Goal: Transaction & Acquisition: Purchase product/service

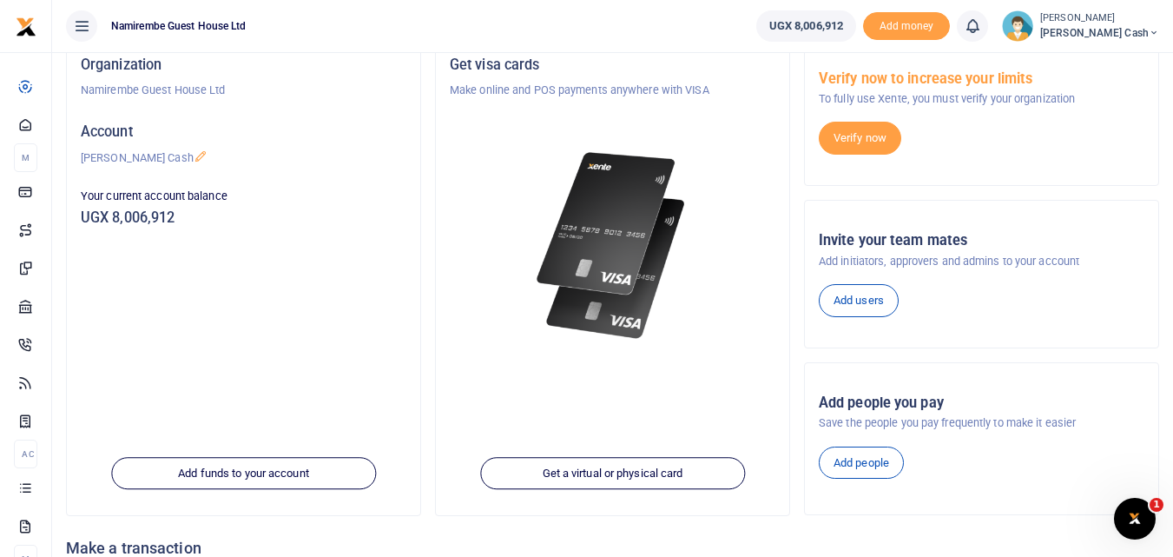
scroll to position [87, 0]
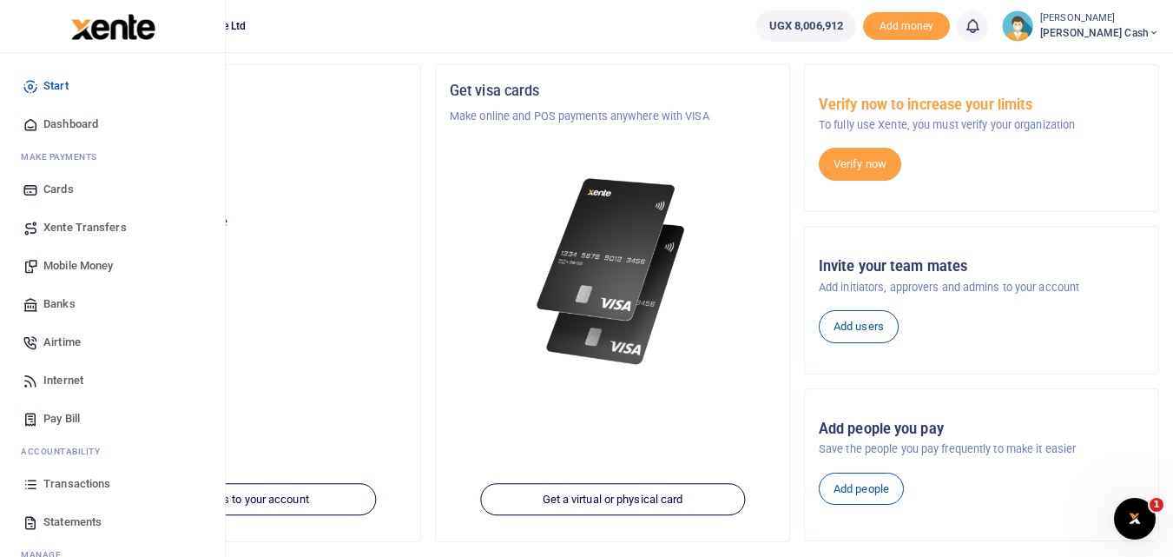
click at [79, 485] on span "Transactions" at bounding box center [76, 483] width 67 height 17
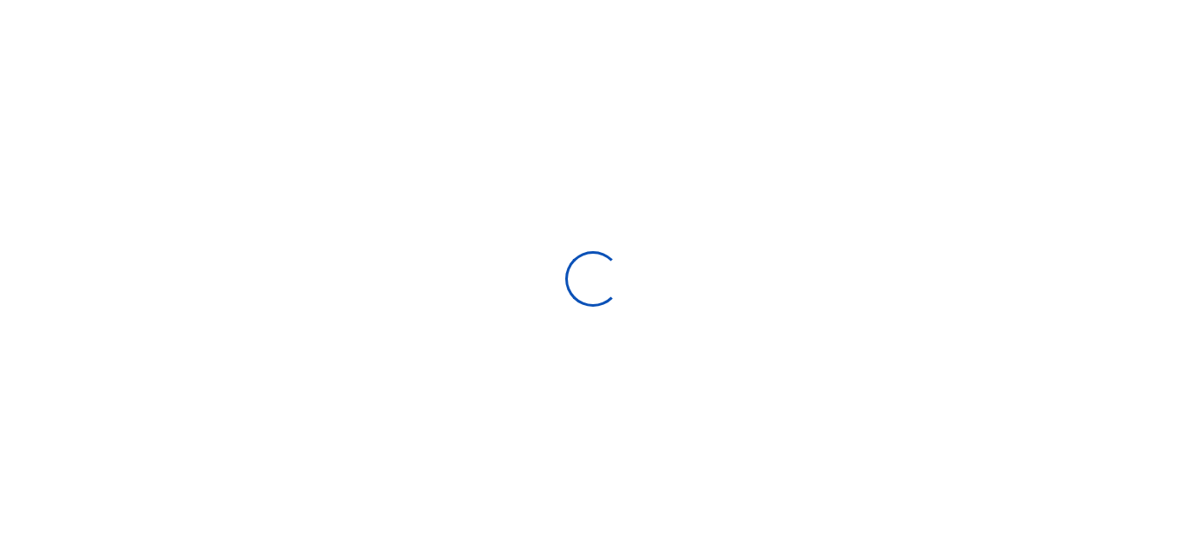
select select
type input "[DATE] - [DATE]"
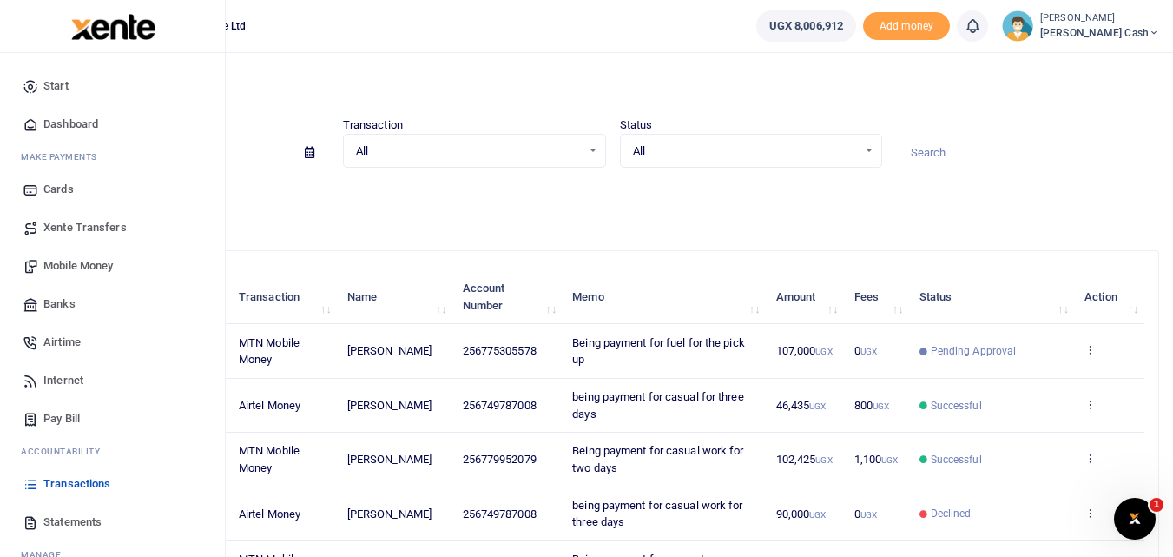
click at [69, 262] on span "Mobile Money" at bounding box center [77, 265] width 69 height 17
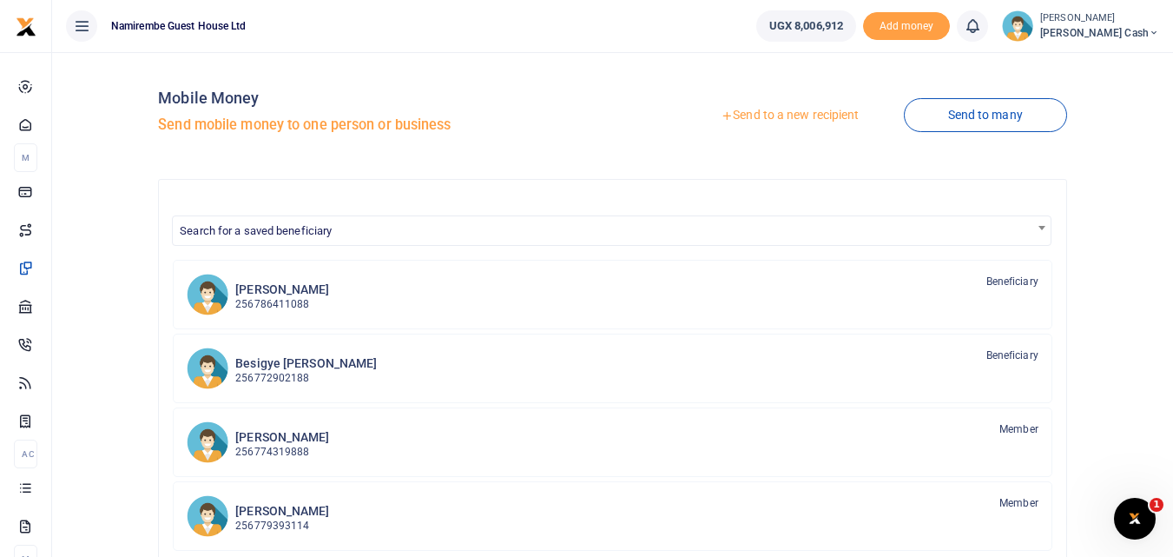
click at [757, 116] on link "Send to a new recipient" at bounding box center [790, 115] width 227 height 31
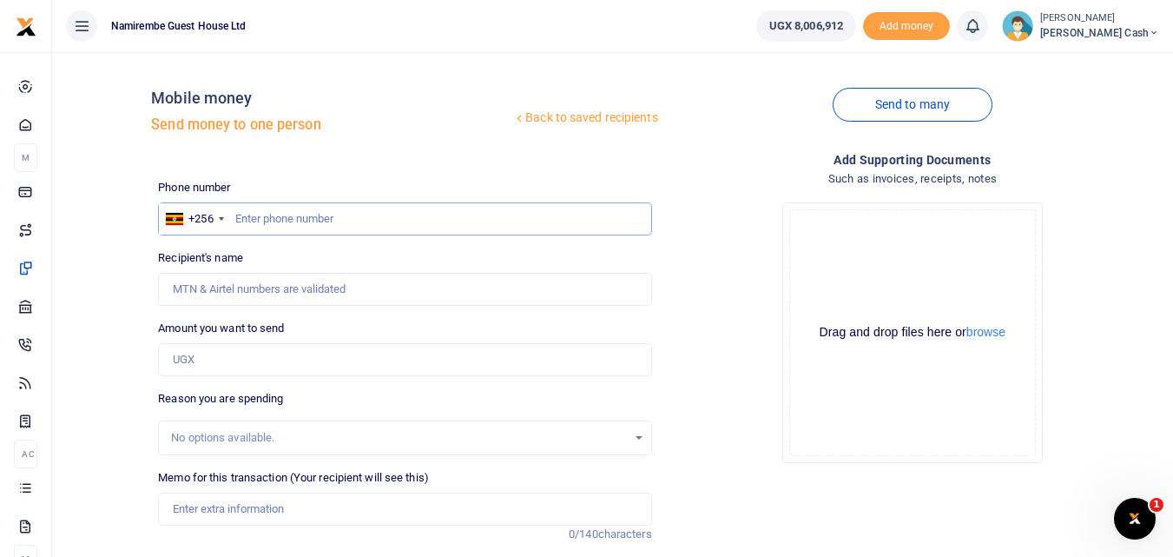
click at [276, 212] on input "text" at bounding box center [404, 218] width 493 height 33
type input "0779181194"
type input "George Williams Nakibinge"
type input "0779181194"
click at [198, 357] on input "Amount you want to send" at bounding box center [404, 359] width 493 height 33
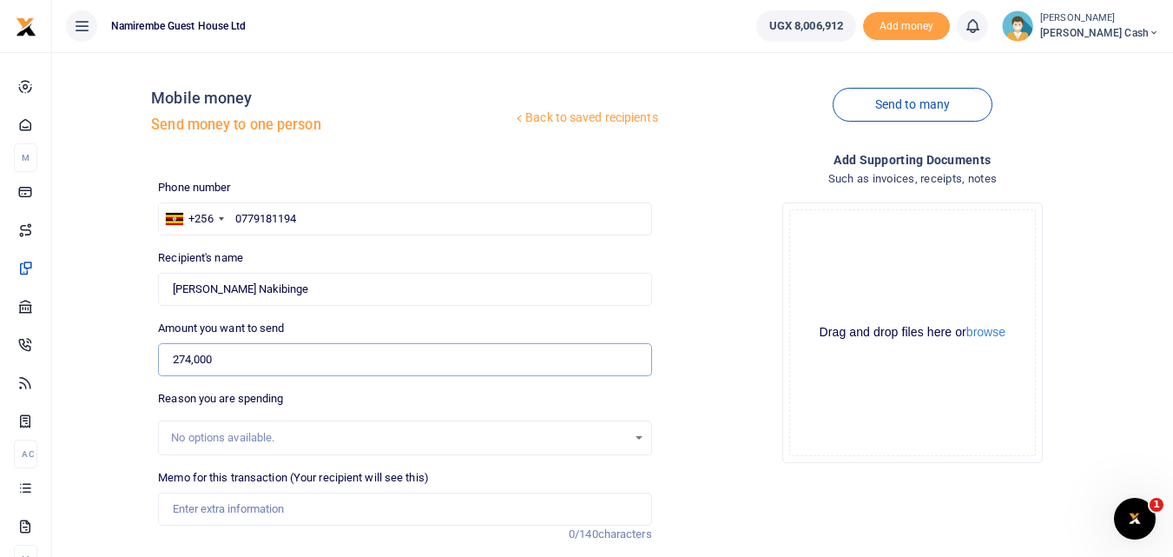
type input "274,000"
click at [188, 512] on input "Memo for this transaction (Your recipient will see this)" at bounding box center [404, 508] width 493 height 33
click at [512, 513] on input "Being payment for cling film Royce tomato paste spirit cotton wool" at bounding box center [404, 508] width 493 height 33
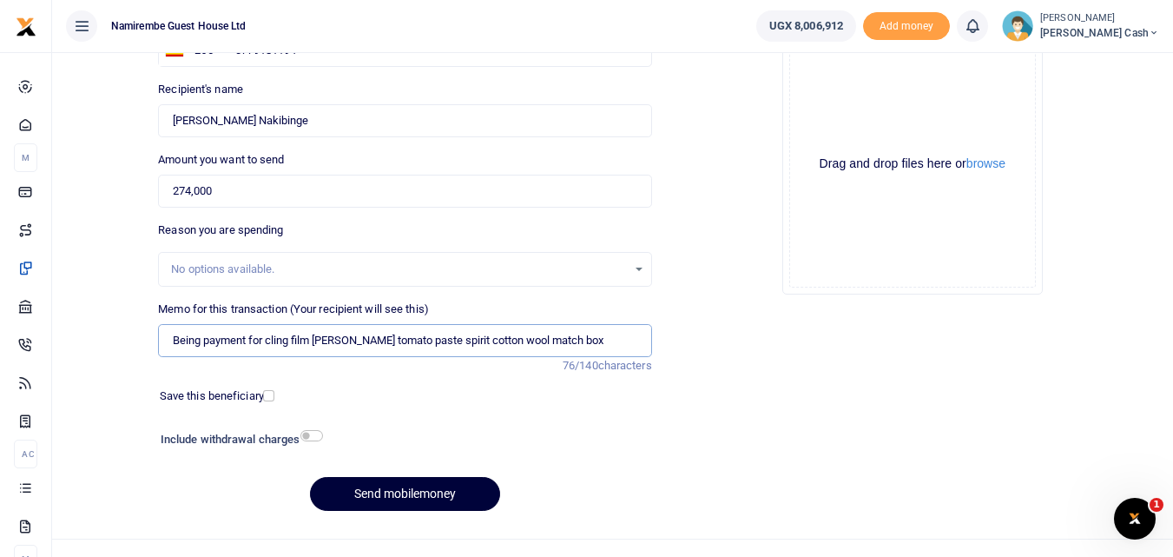
scroll to position [195, 0]
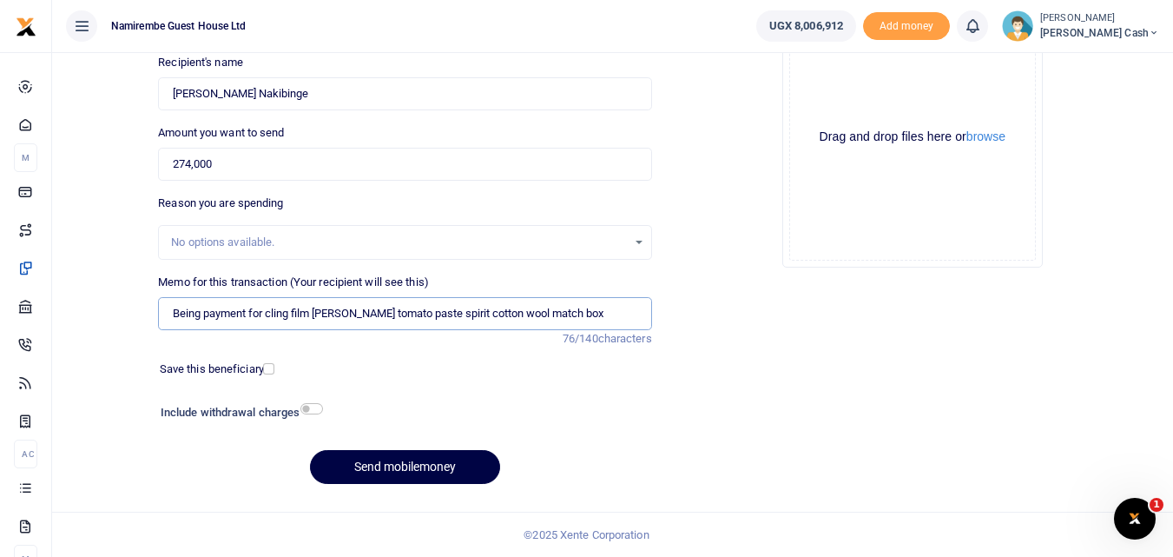
type input "Being payment for cling film Royce tomato paste spirit cotton wool match box"
click at [314, 408] on input "checkbox" at bounding box center [312, 408] width 23 height 11
checkbox input "true"
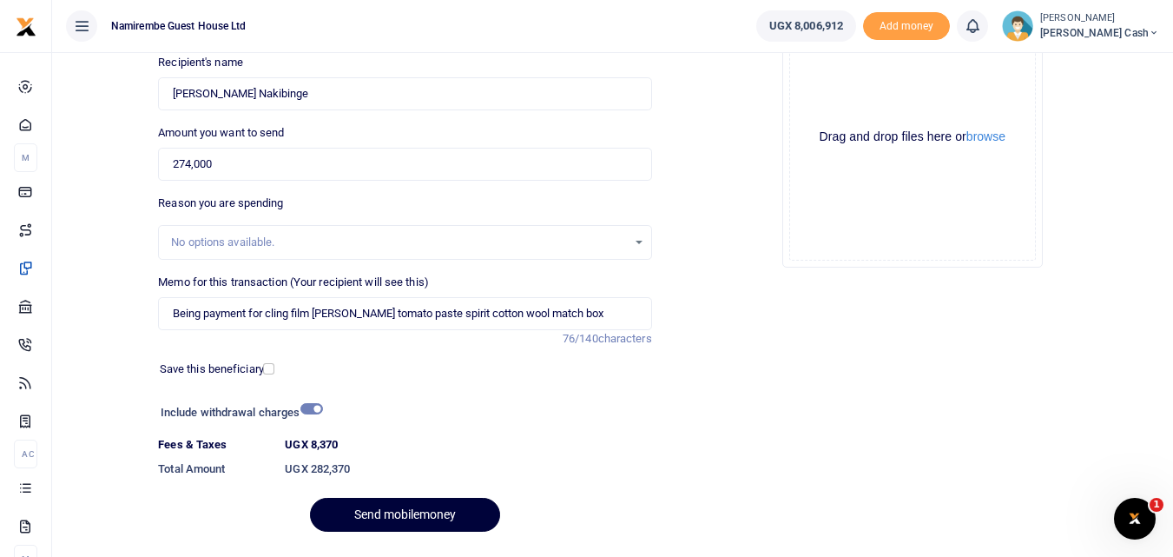
click at [413, 512] on button "Send mobilemoney" at bounding box center [405, 515] width 190 height 34
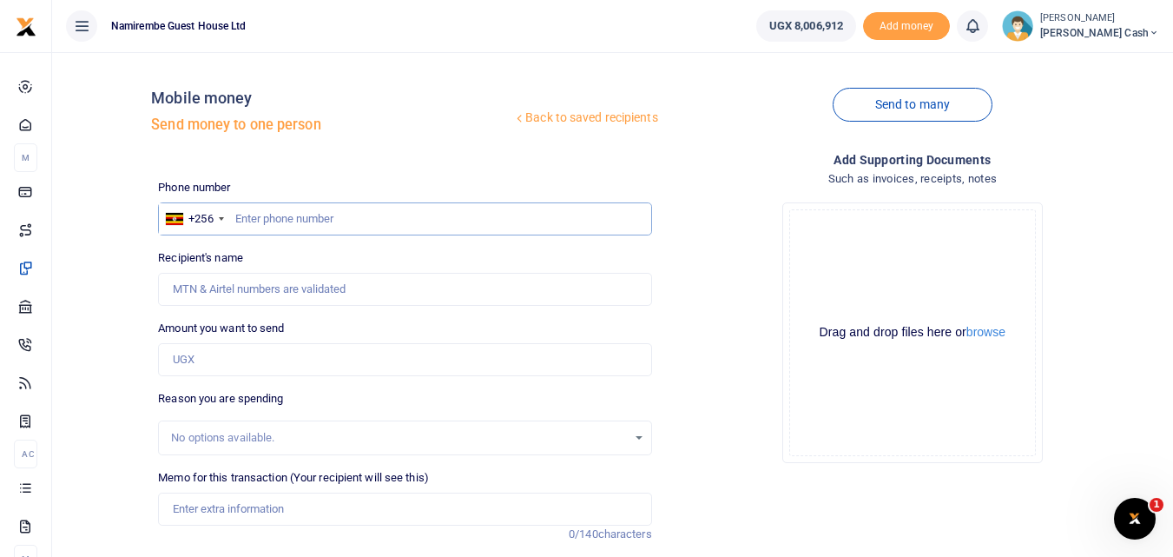
click at [249, 221] on input "text" at bounding box center [404, 218] width 493 height 33
type input "0786411088"
type input "[PERSON_NAME]"
type input "0786411088"
click at [186, 358] on input "Amount you want to send" at bounding box center [404, 359] width 493 height 33
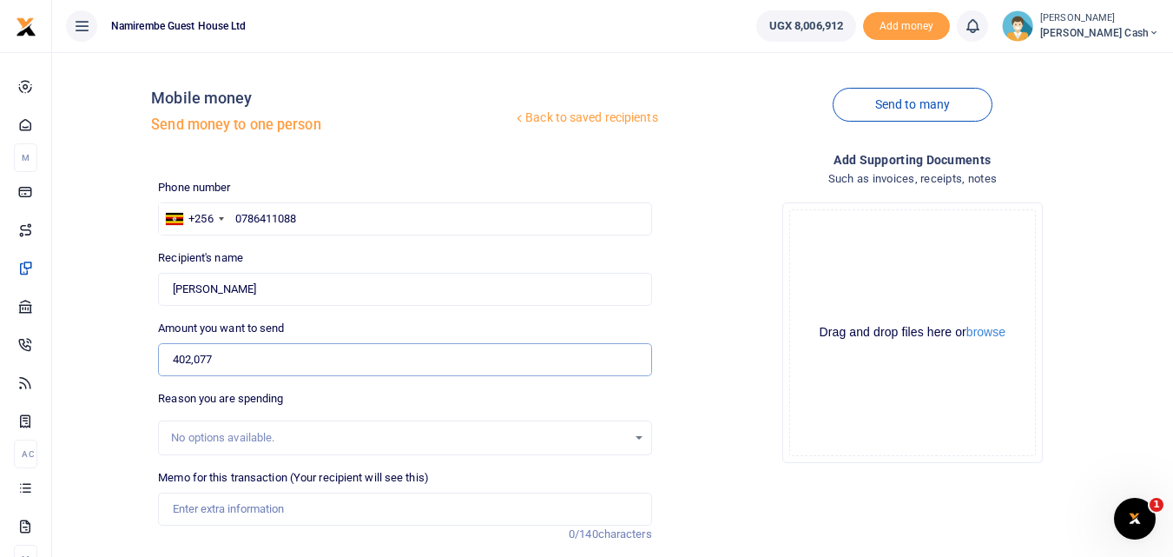
type input "402,077"
click at [185, 506] on input "Memo for this transaction (Your recipient will see this)" at bounding box center [404, 508] width 493 height 33
click at [184, 506] on input "Memo for this transaction (Your recipient will see this)" at bounding box center [404, 508] width 493 height 33
drag, startPoint x: 276, startPoint y: 512, endPoint x: 219, endPoint y: 373, distance: 151.1
click at [219, 373] on input "402,077" at bounding box center [404, 359] width 493 height 33
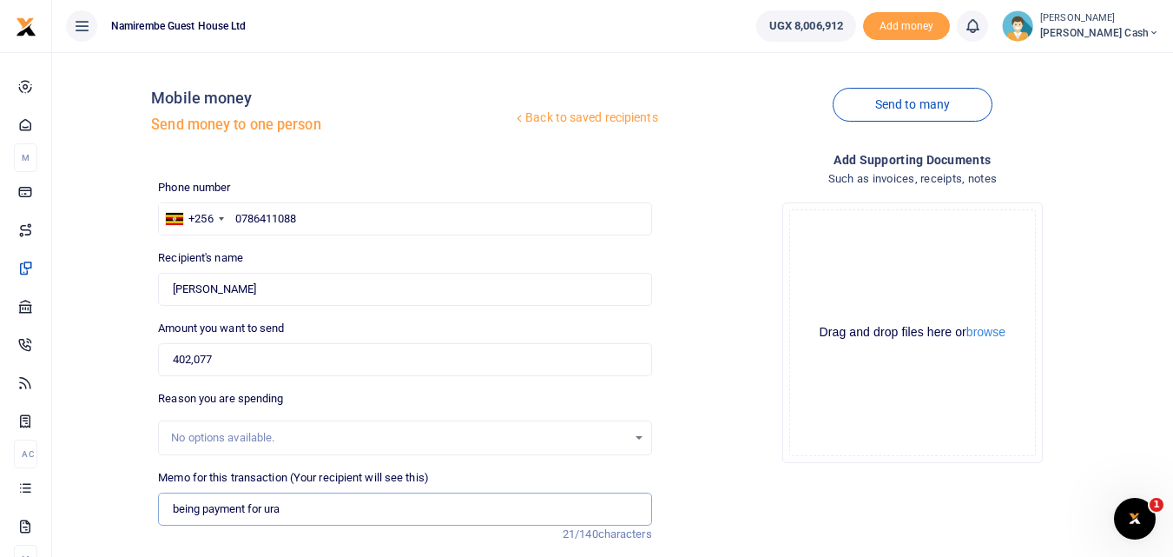
click at [289, 514] on input "being payment for ura" at bounding box center [404, 508] width 493 height 33
click at [255, 518] on input "being payment for ura" at bounding box center [404, 508] width 493 height 33
drag, startPoint x: 274, startPoint y: 508, endPoint x: 293, endPoint y: 507, distance: 18.3
click at [293, 507] on input "being payment for ura" at bounding box center [404, 508] width 493 height 33
type input "being payment for URA"
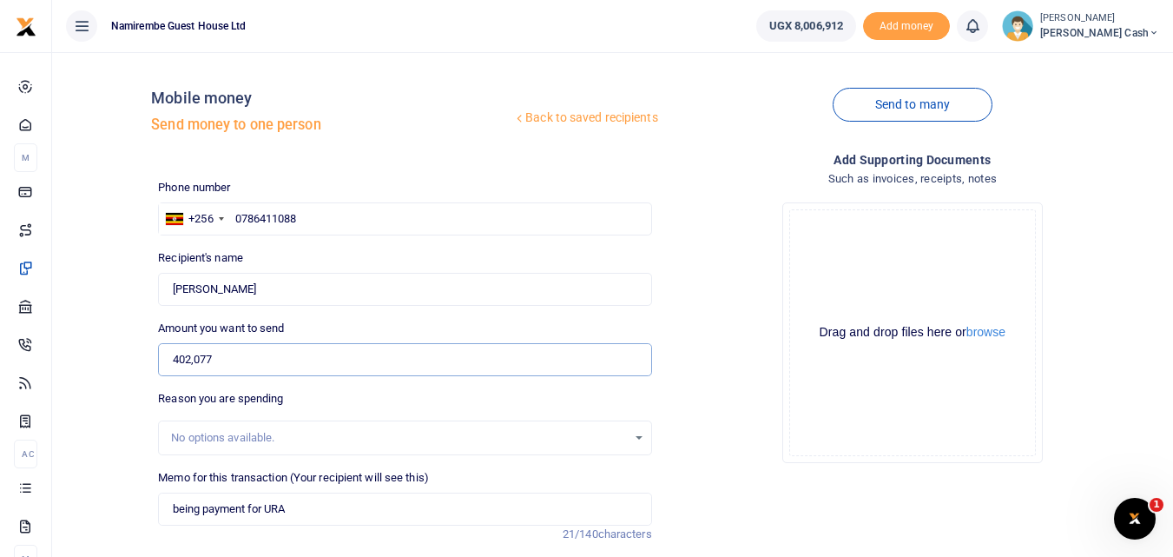
click at [191, 353] on input "402,077" at bounding box center [404, 359] width 493 height 33
type input "405,077"
click at [296, 510] on input "being payment for URA" at bounding box center [404, 508] width 493 height 33
type input "being payment for URA"
click at [201, 353] on input "405,077" at bounding box center [404, 359] width 493 height 33
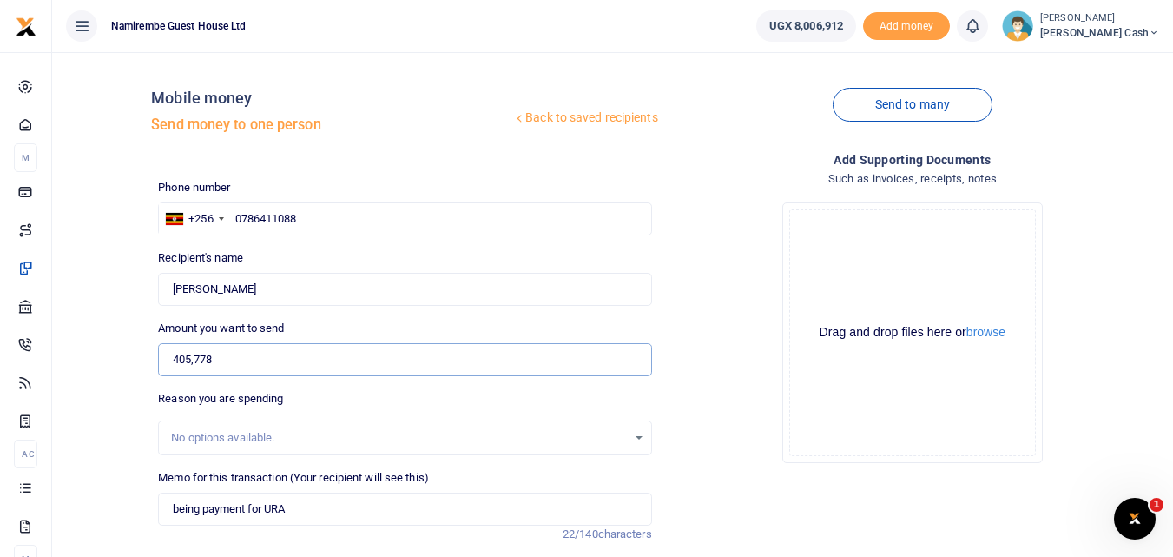
click at [199, 357] on input "405,778" at bounding box center [404, 359] width 493 height 33
click at [191, 360] on input "405,788" at bounding box center [404, 359] width 493 height 33
click at [199, 355] on input "406,788" at bounding box center [404, 359] width 493 height 33
click at [208, 361] on input "406,880" at bounding box center [404, 359] width 493 height 33
click at [201, 360] on input "406,800" at bounding box center [404, 359] width 493 height 33
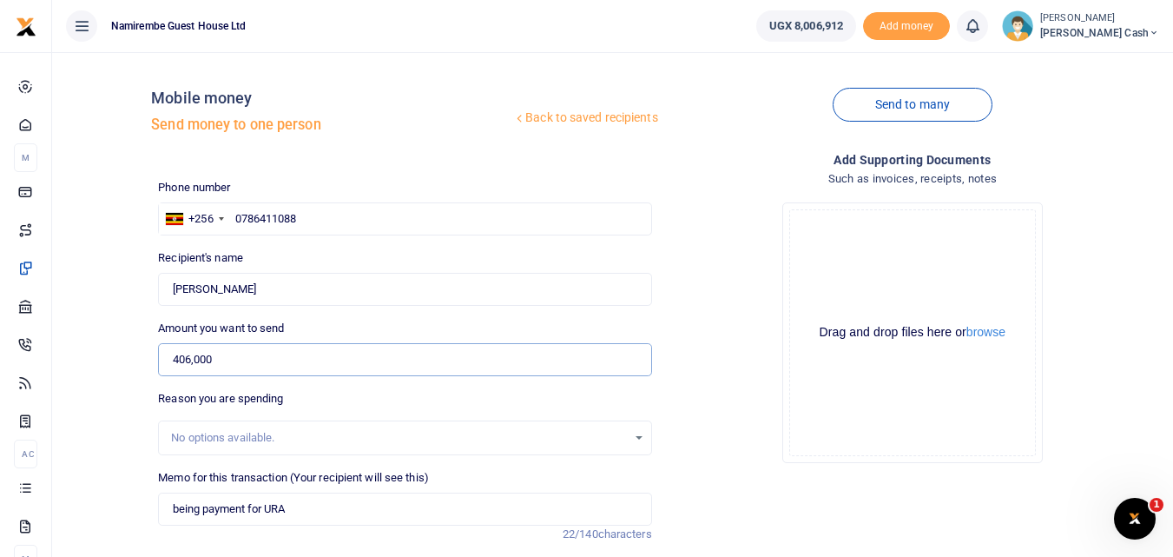
type input "406,000"
click at [290, 506] on input "being payment for URA" at bounding box center [404, 508] width 493 height 33
click at [289, 510] on input "being payment for URA" at bounding box center [404, 508] width 493 height 33
drag, startPoint x: 345, startPoint y: 510, endPoint x: 334, endPoint y: 510, distance: 11.3
click at [334, 510] on input "being payment for customs arearers incured" at bounding box center [404, 508] width 493 height 33
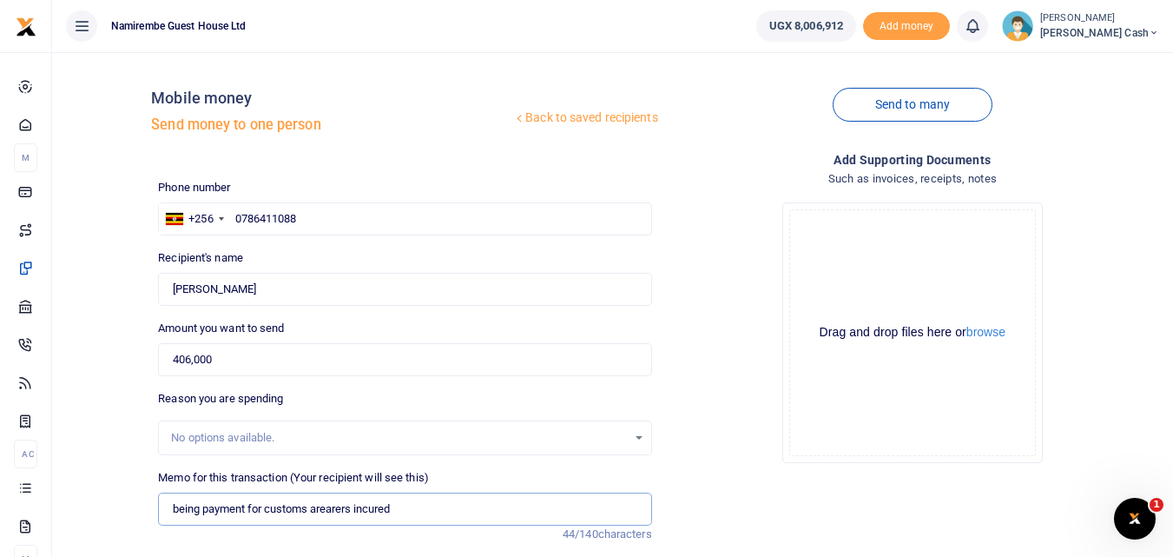
click at [354, 510] on input "being payment for customs arearers incured" at bounding box center [404, 508] width 493 height 33
click at [349, 514] on input "being payment for customs arrears incurred" at bounding box center [404, 508] width 493 height 33
click at [402, 507] on input "being payment for customs arrears incurred" at bounding box center [404, 508] width 493 height 33
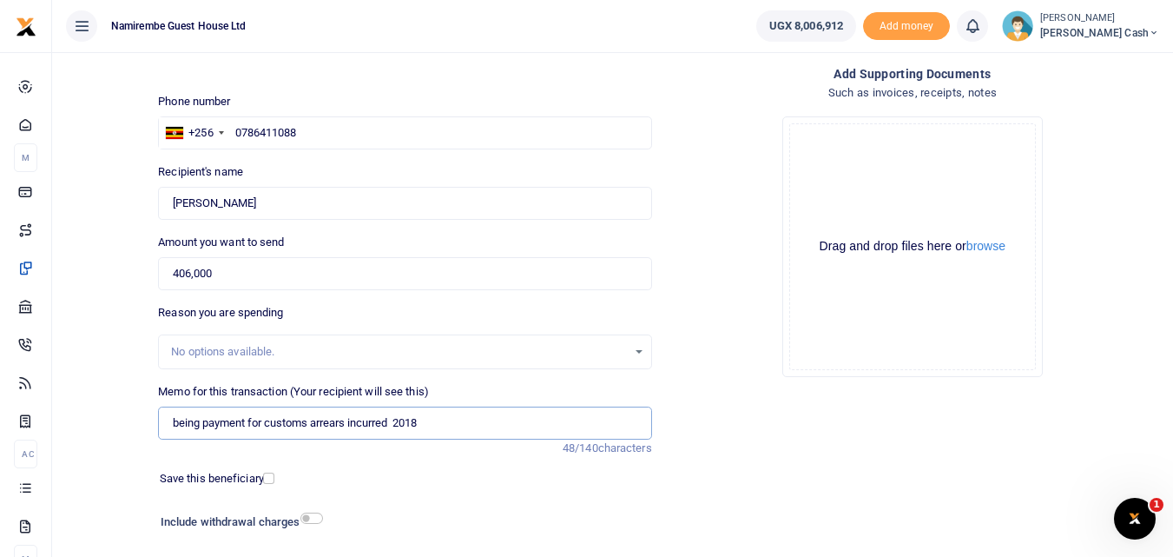
scroll to position [87, 0]
type input "being payment for customs arrears incurred 2018"
click at [318, 517] on input "checkbox" at bounding box center [312, 517] width 23 height 11
checkbox input "true"
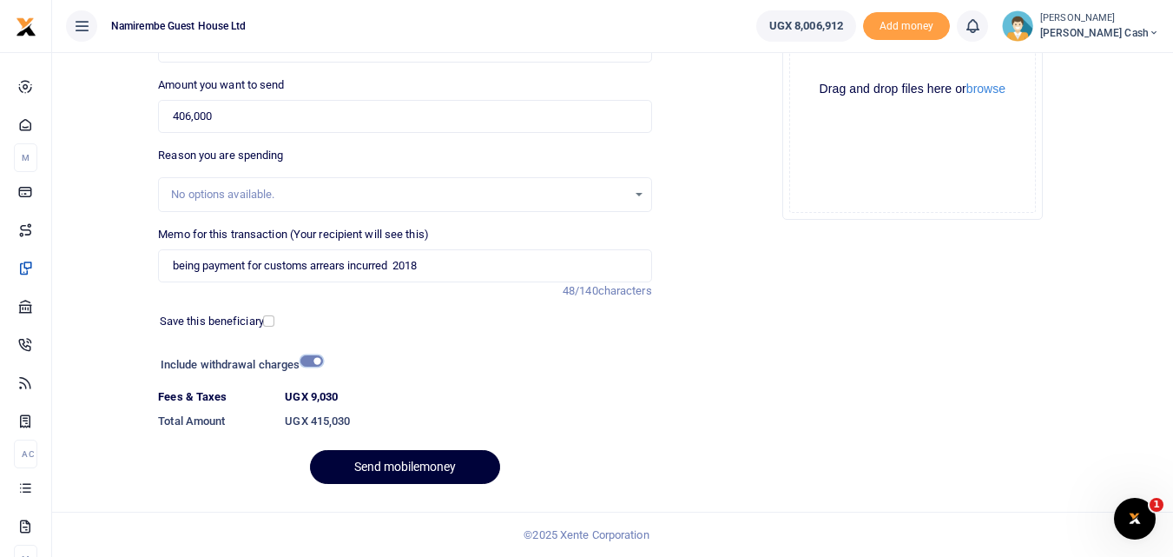
scroll to position [243, 0]
click at [412, 458] on button "Send mobilemoney" at bounding box center [405, 467] width 190 height 34
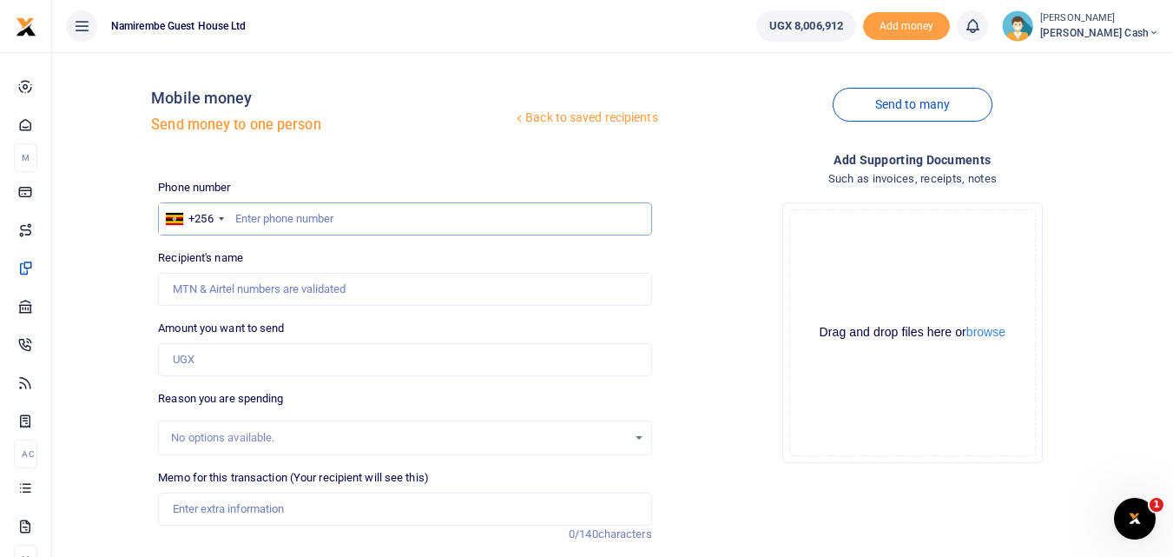
click at [250, 219] on input "text" at bounding box center [404, 218] width 493 height 33
click at [172, 287] on input "Recipient's name" at bounding box center [404, 289] width 493 height 33
click at [188, 293] on input "Recipient's name" at bounding box center [404, 289] width 493 height 33
click at [257, 212] on input "text" at bounding box center [404, 218] width 493 height 33
type input "0759002374"
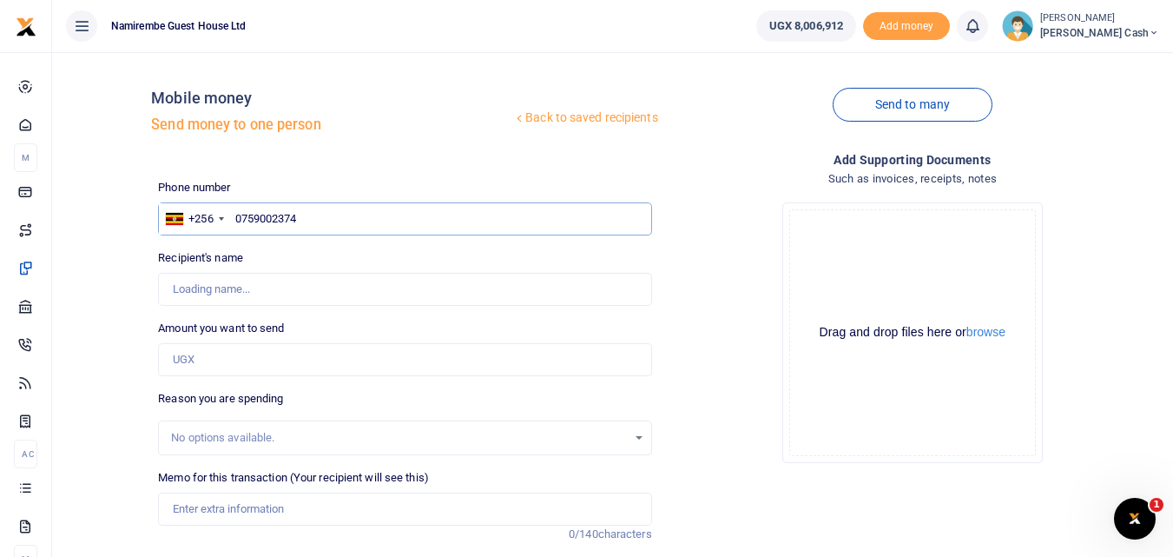
type input "Peter Mwebesa"
type input "0759002374"
click at [183, 356] on input "Amount you want to send" at bounding box center [404, 359] width 493 height 33
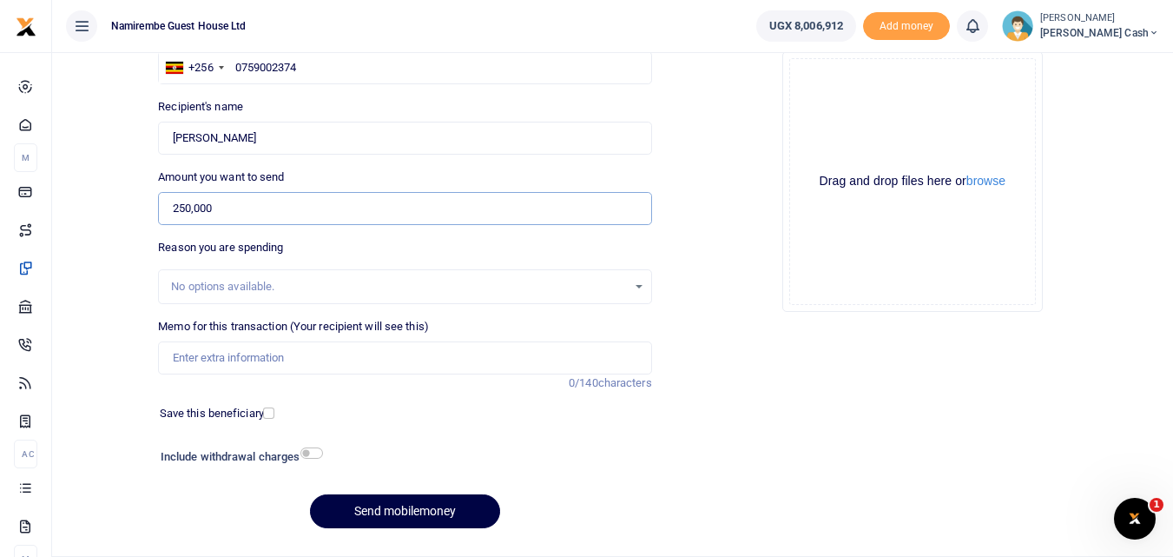
scroll to position [174, 0]
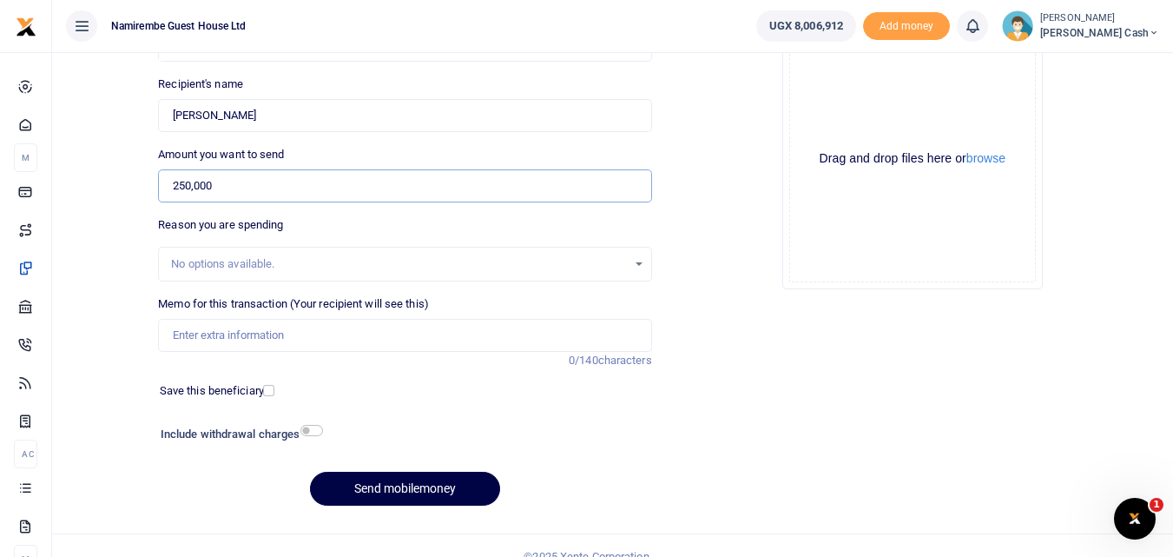
type input "250,000"
click at [182, 334] on input "Memo for this transaction (Your recipient will see this)" at bounding box center [404, 335] width 493 height 33
type input "being payment for 20 trays of eggs"
click at [313, 431] on input "checkbox" at bounding box center [312, 430] width 23 height 11
checkbox input "true"
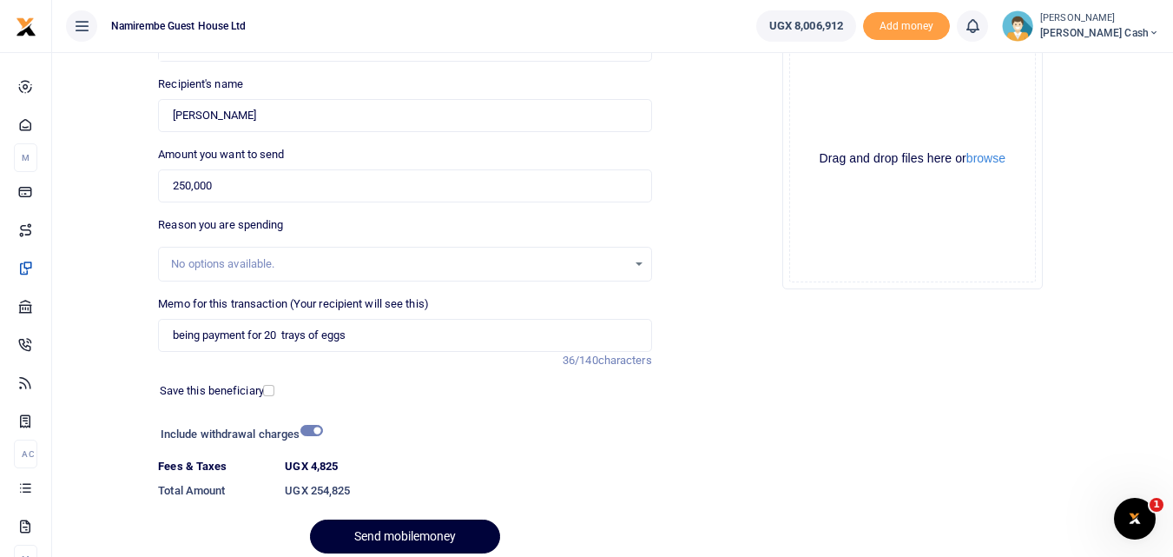
click at [410, 532] on button "Send mobilemoney" at bounding box center [405, 536] width 190 height 34
